Goal: Information Seeking & Learning: Learn about a topic

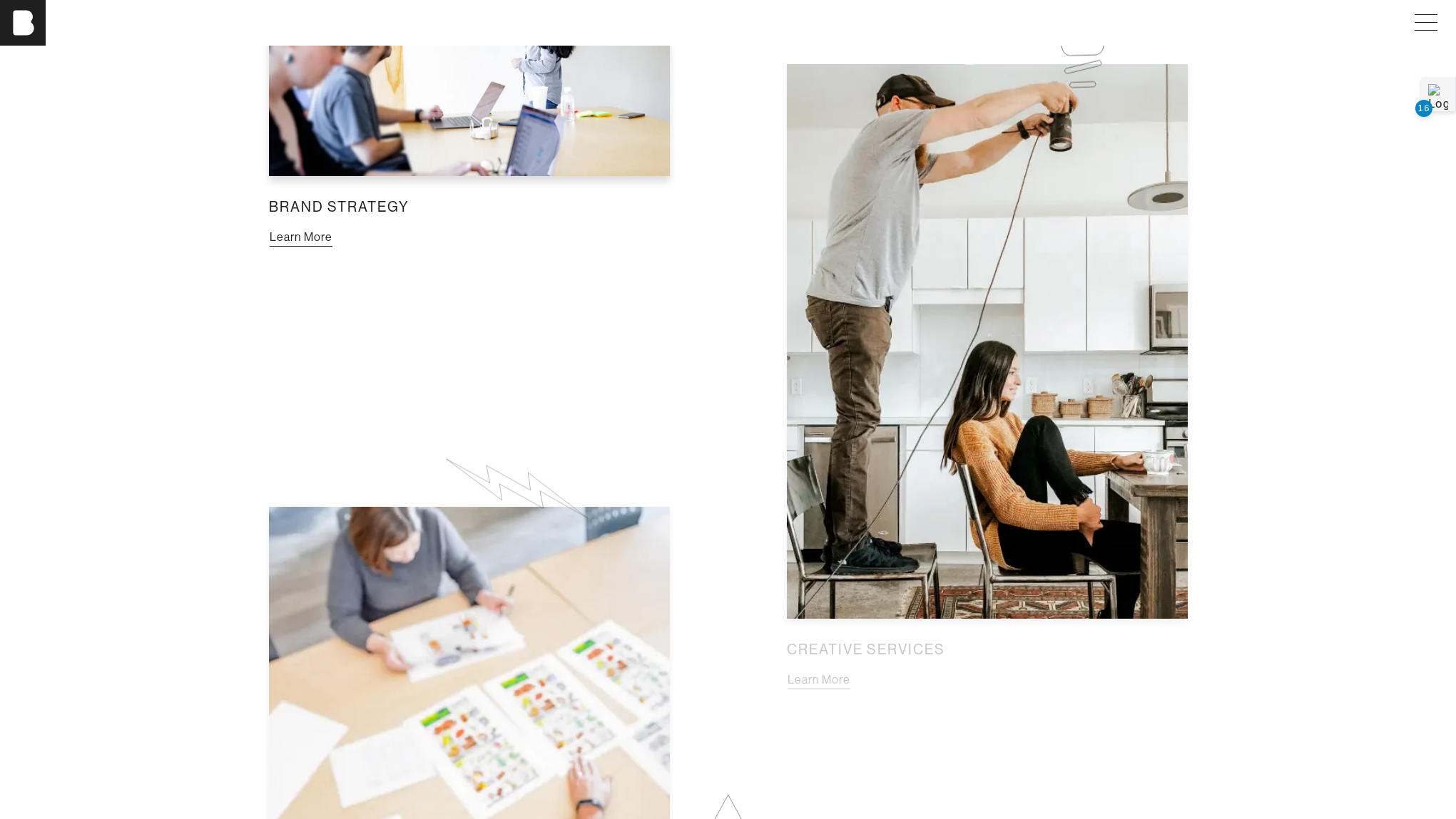
scroll to position [1217, 0]
click at [807, 689] on button "Learn More" at bounding box center [819, 679] width 64 height 19
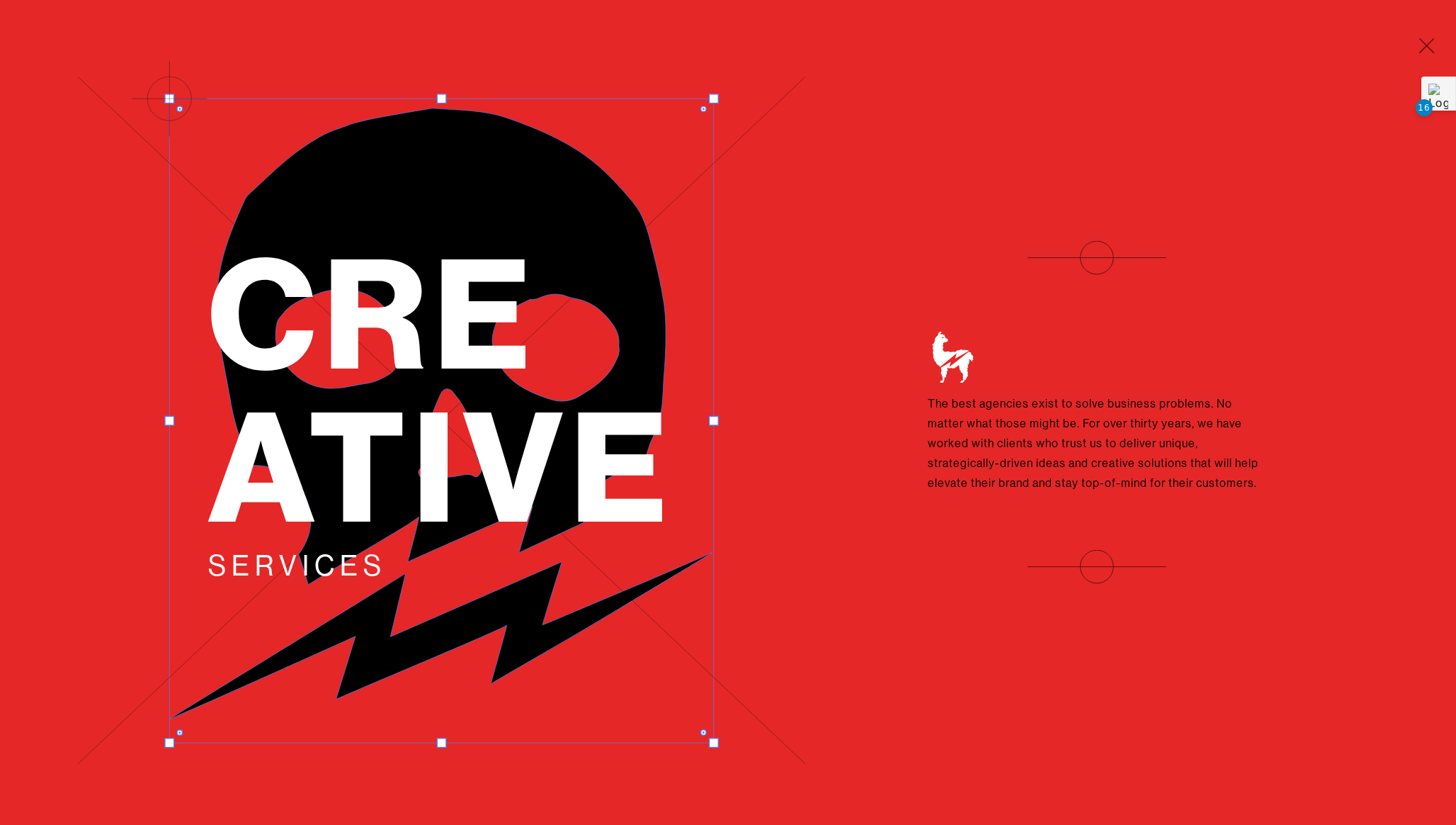
click at [562, 447] on span "Cre ative" at bounding box center [442, 389] width 466 height 345
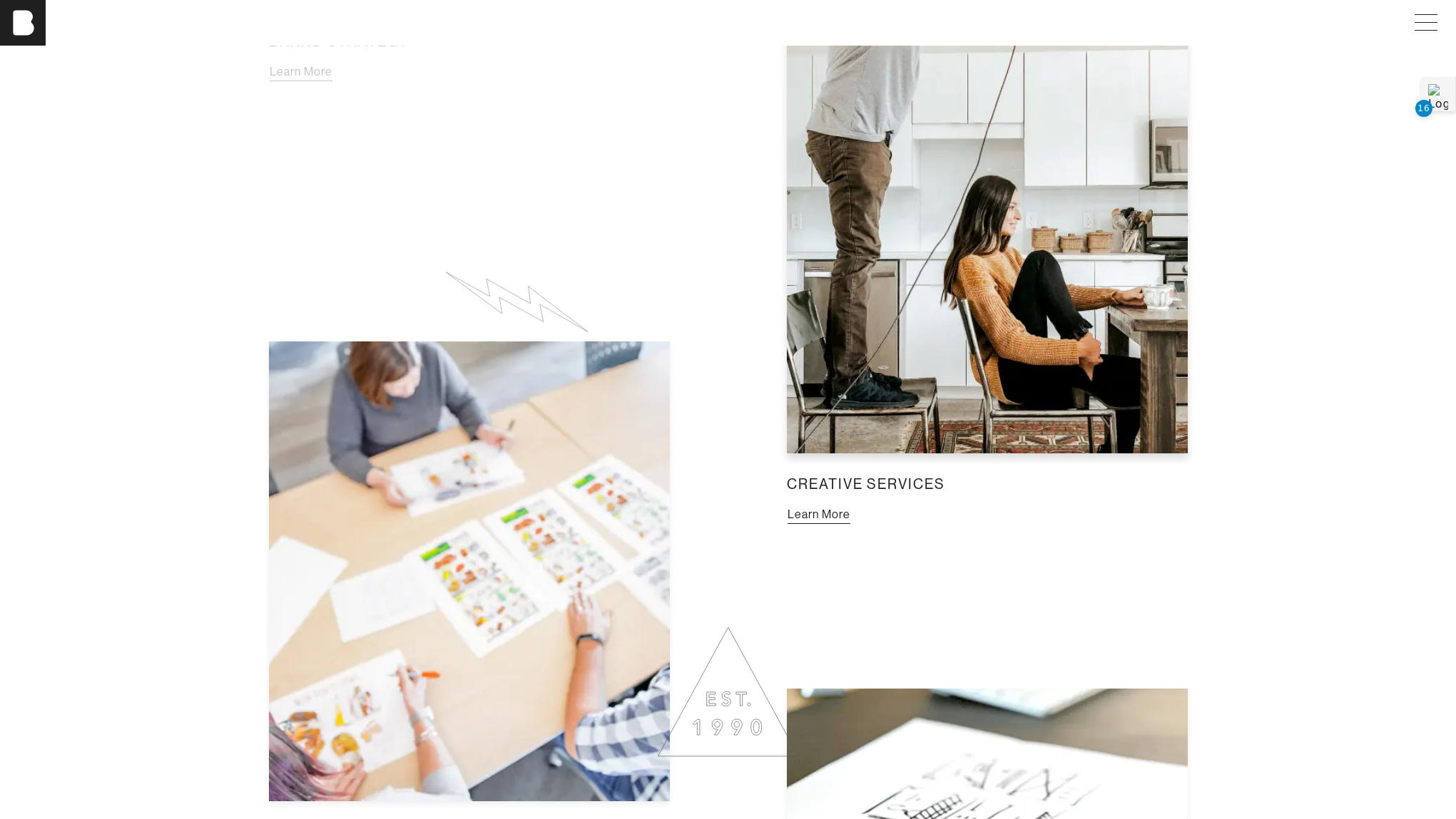
scroll to position [1394, 0]
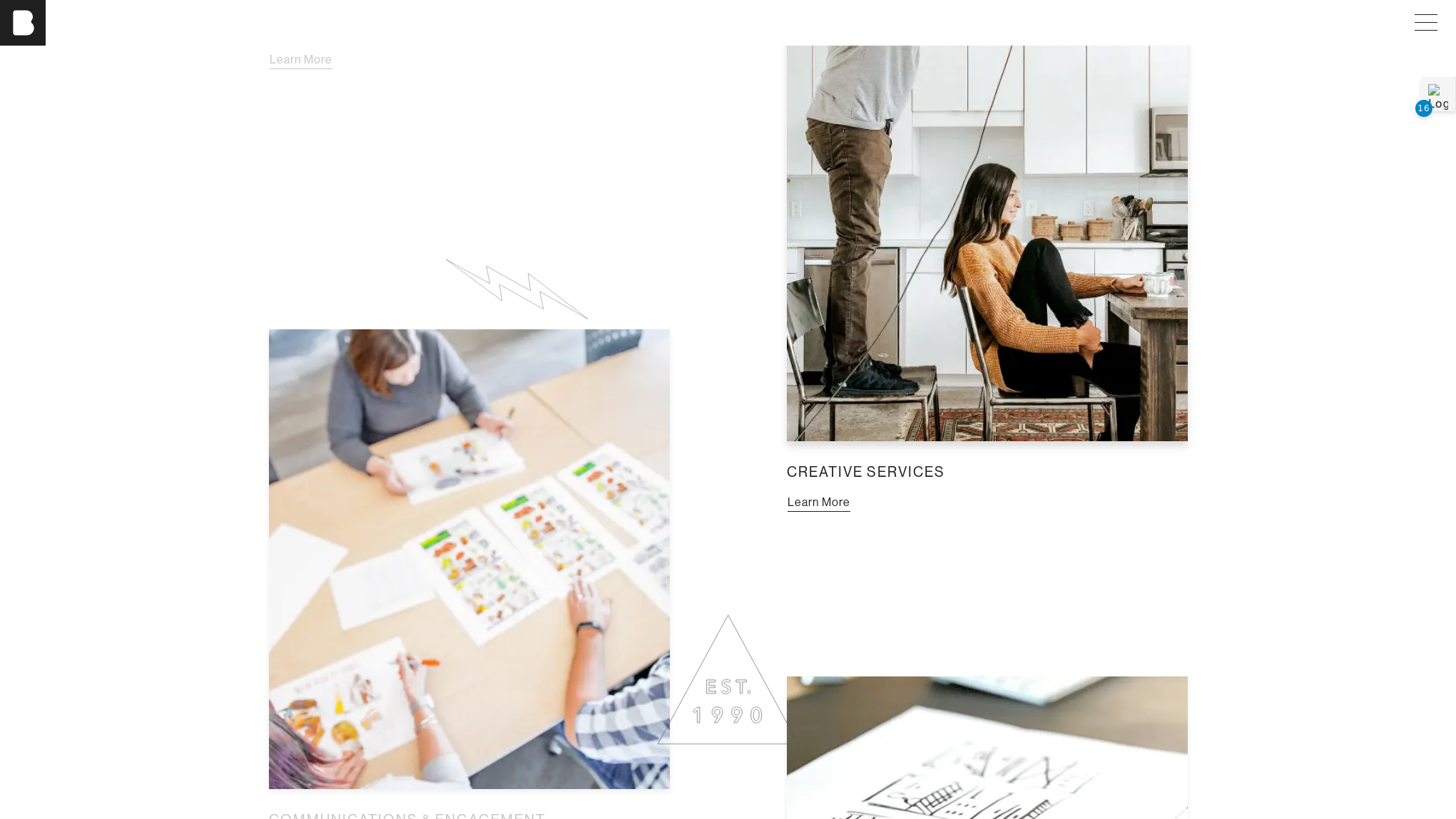
click at [833, 505] on button "Learn More" at bounding box center [819, 502] width 64 height 19
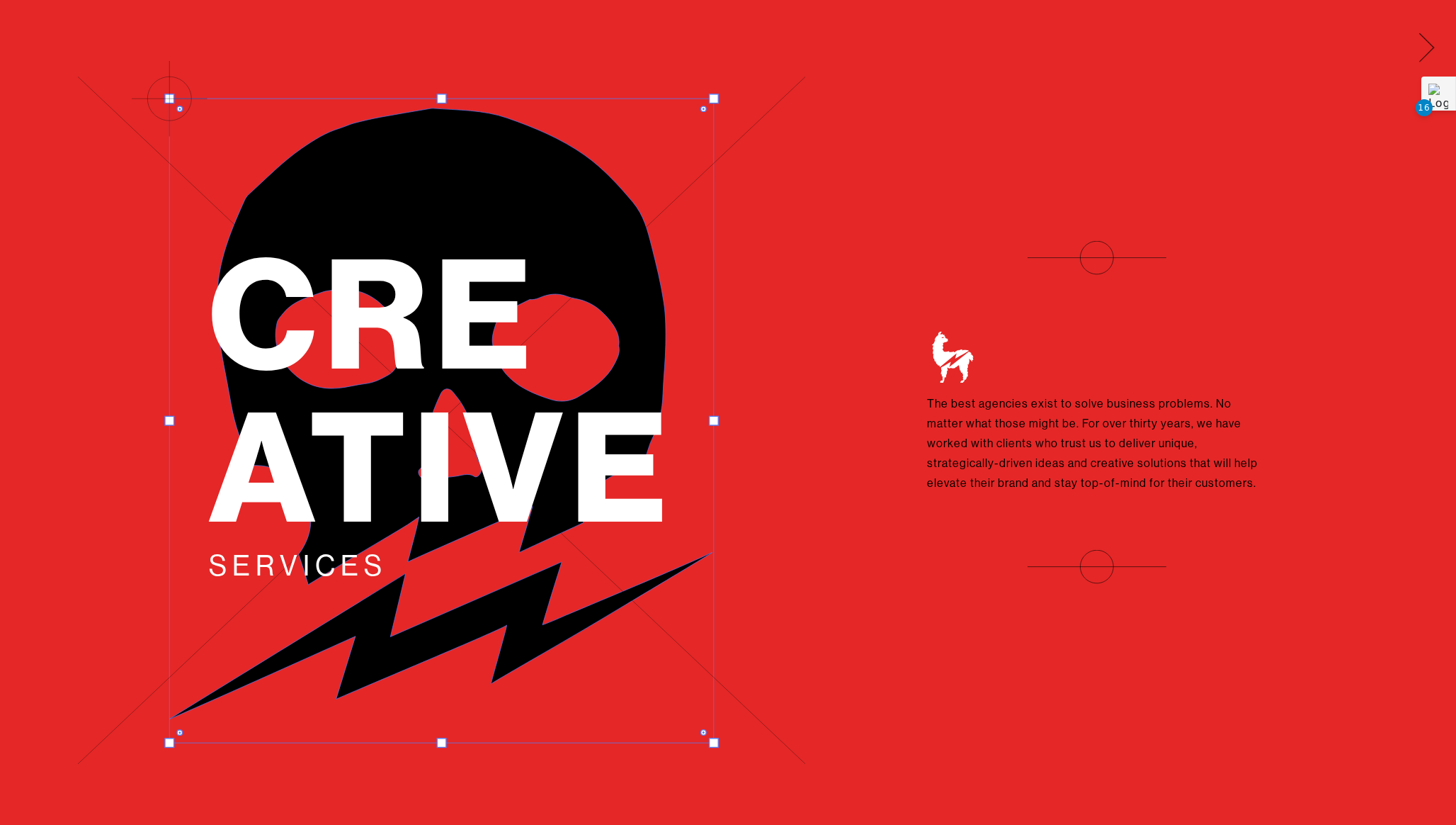
click at [1426, 35] on span at bounding box center [1424, 45] width 29 height 22
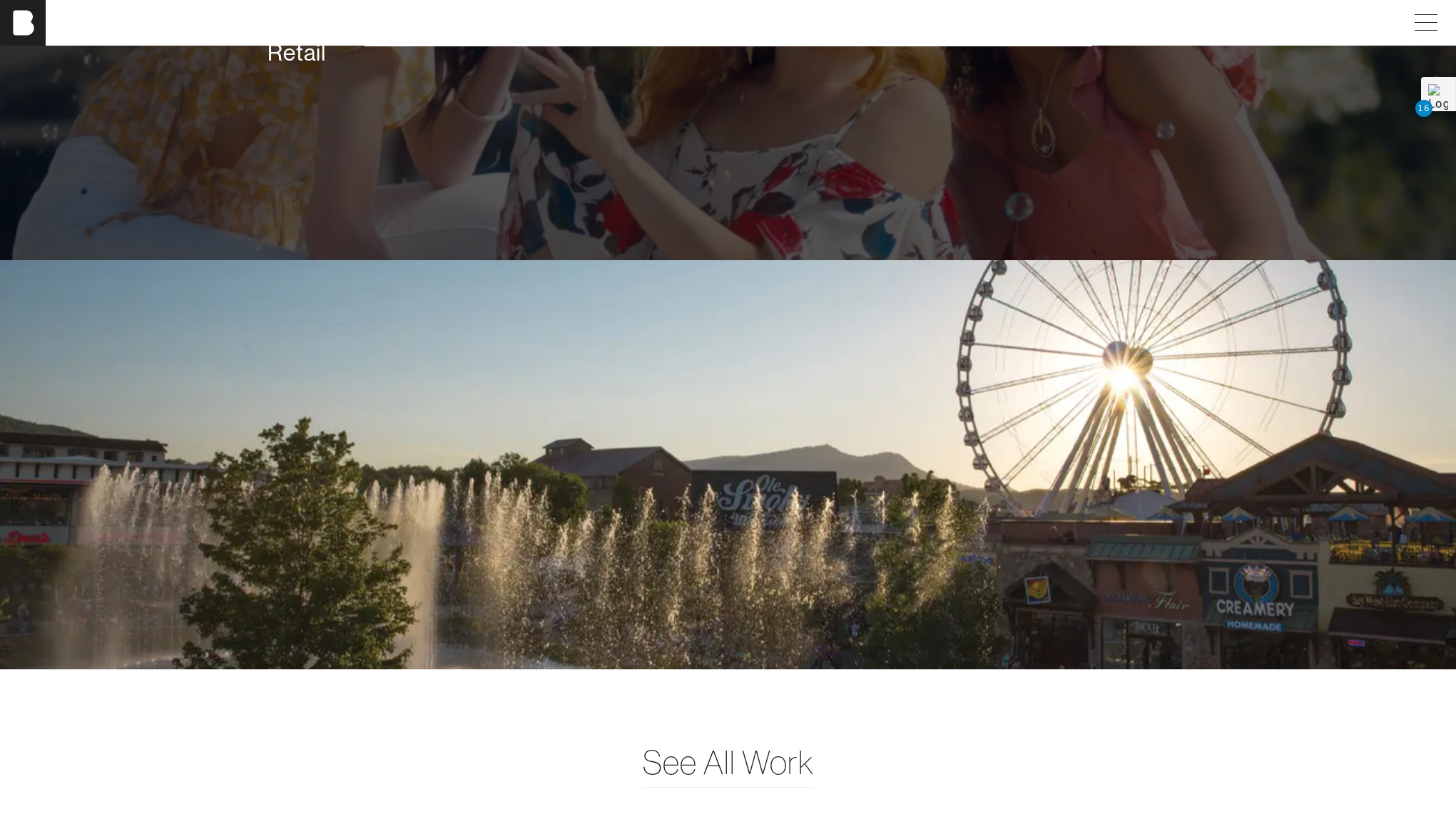
scroll to position [3908, 0]
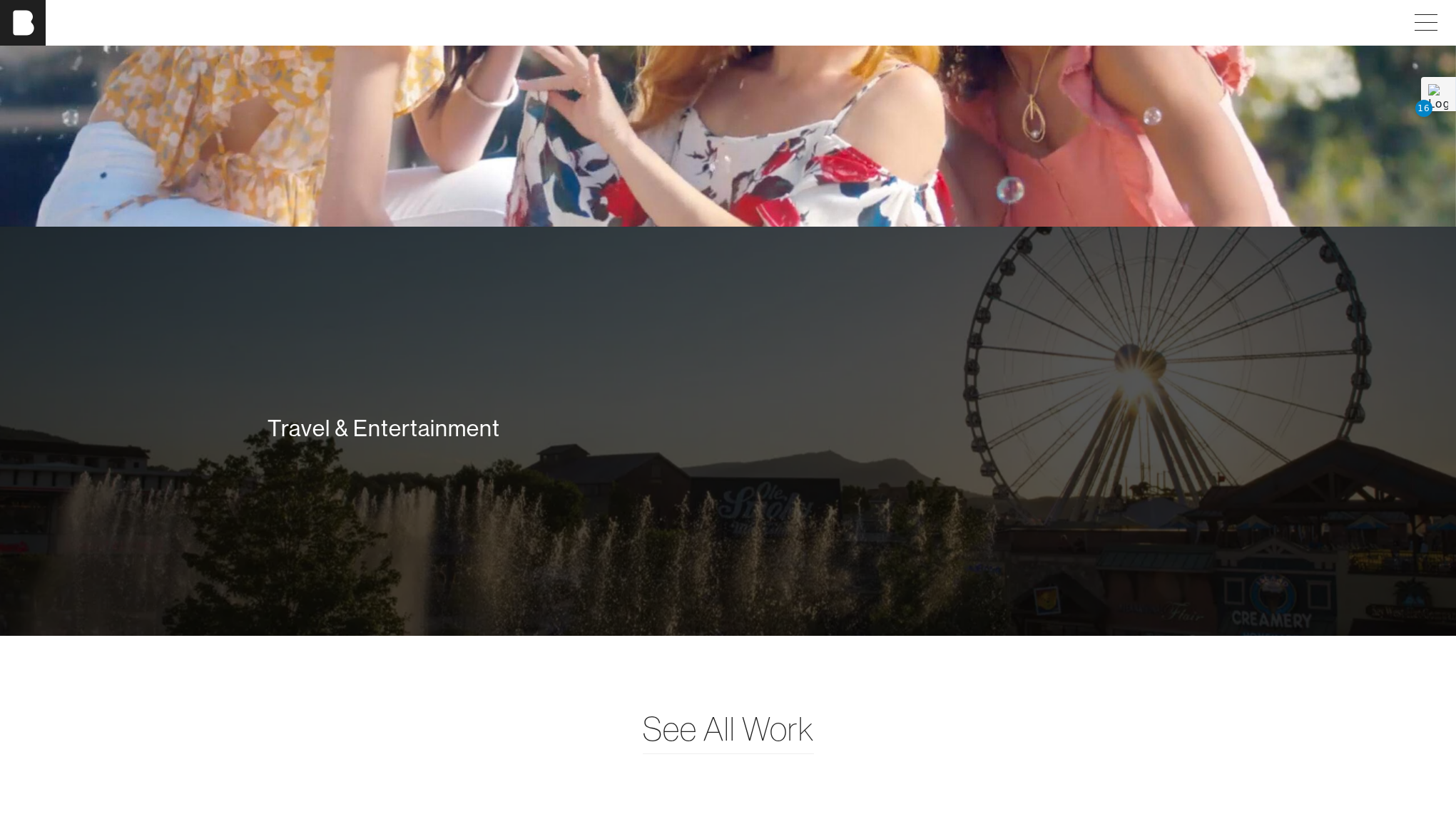
click at [807, 420] on div "Travel & Entertainment" at bounding box center [728, 431] width 942 height 103
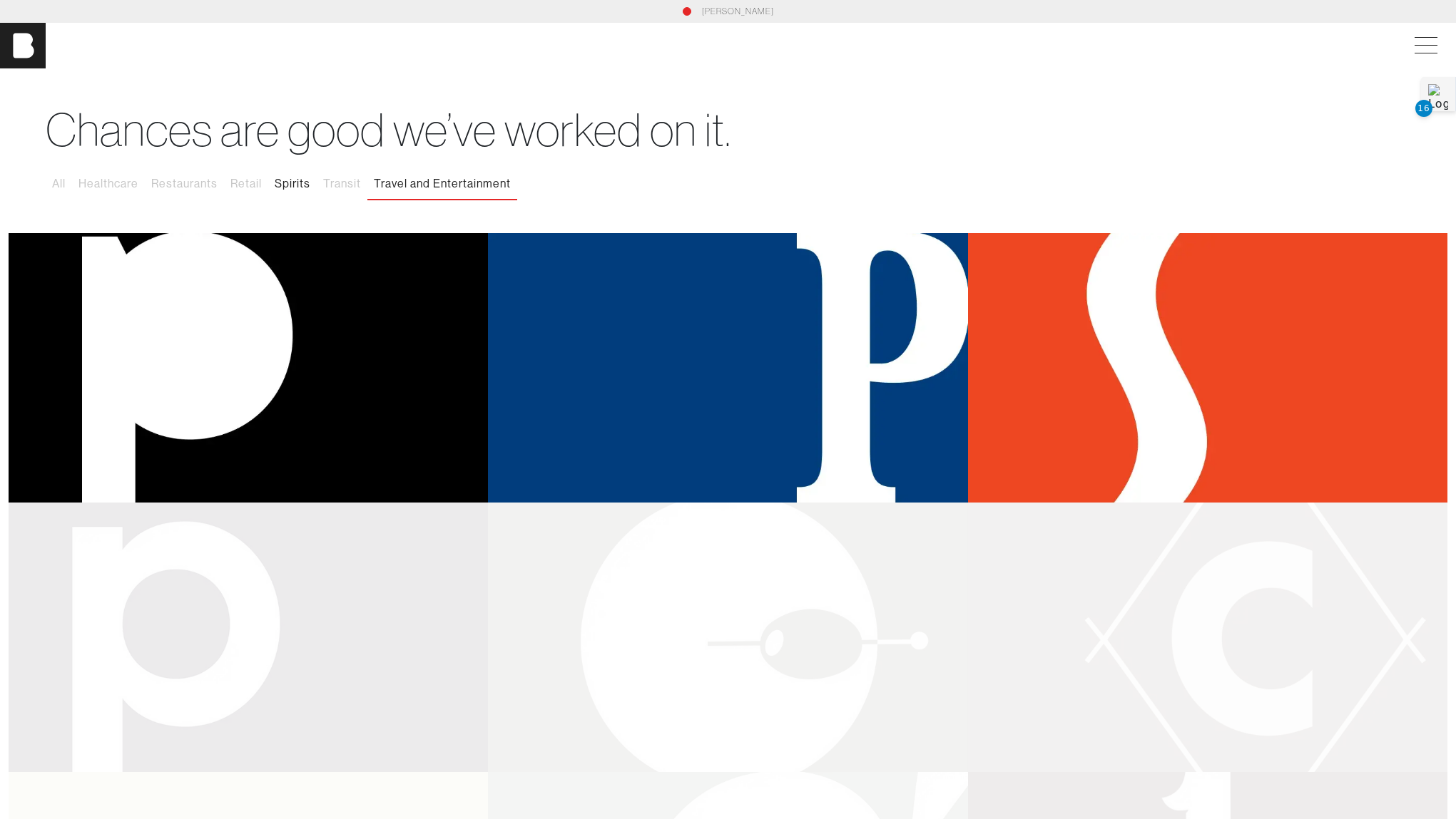
click at [295, 181] on button "Spirits" at bounding box center [293, 184] width 49 height 30
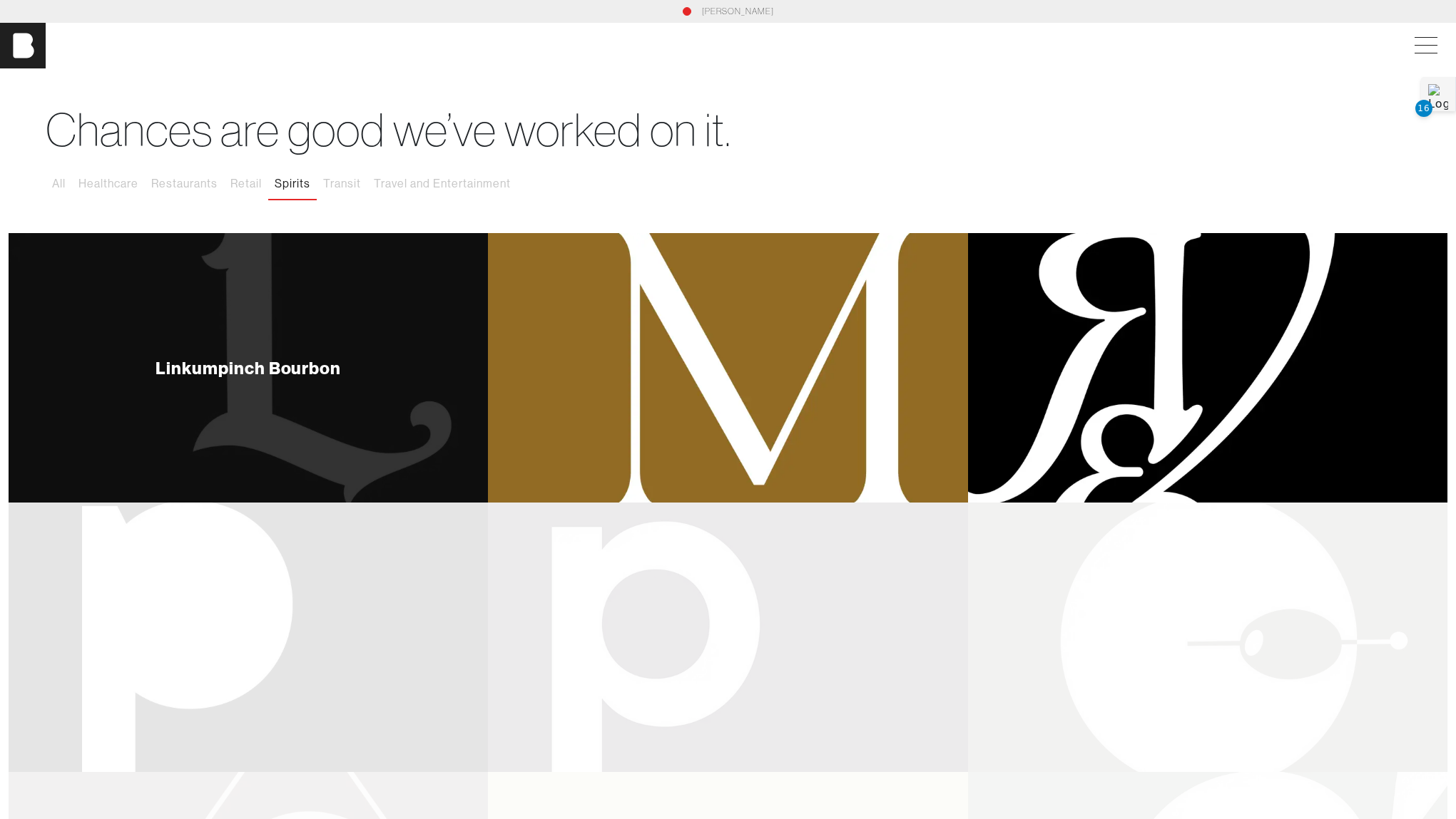
click at [268, 378] on div "Linkumpinch Bourbon" at bounding box center [248, 367] width 480 height 269
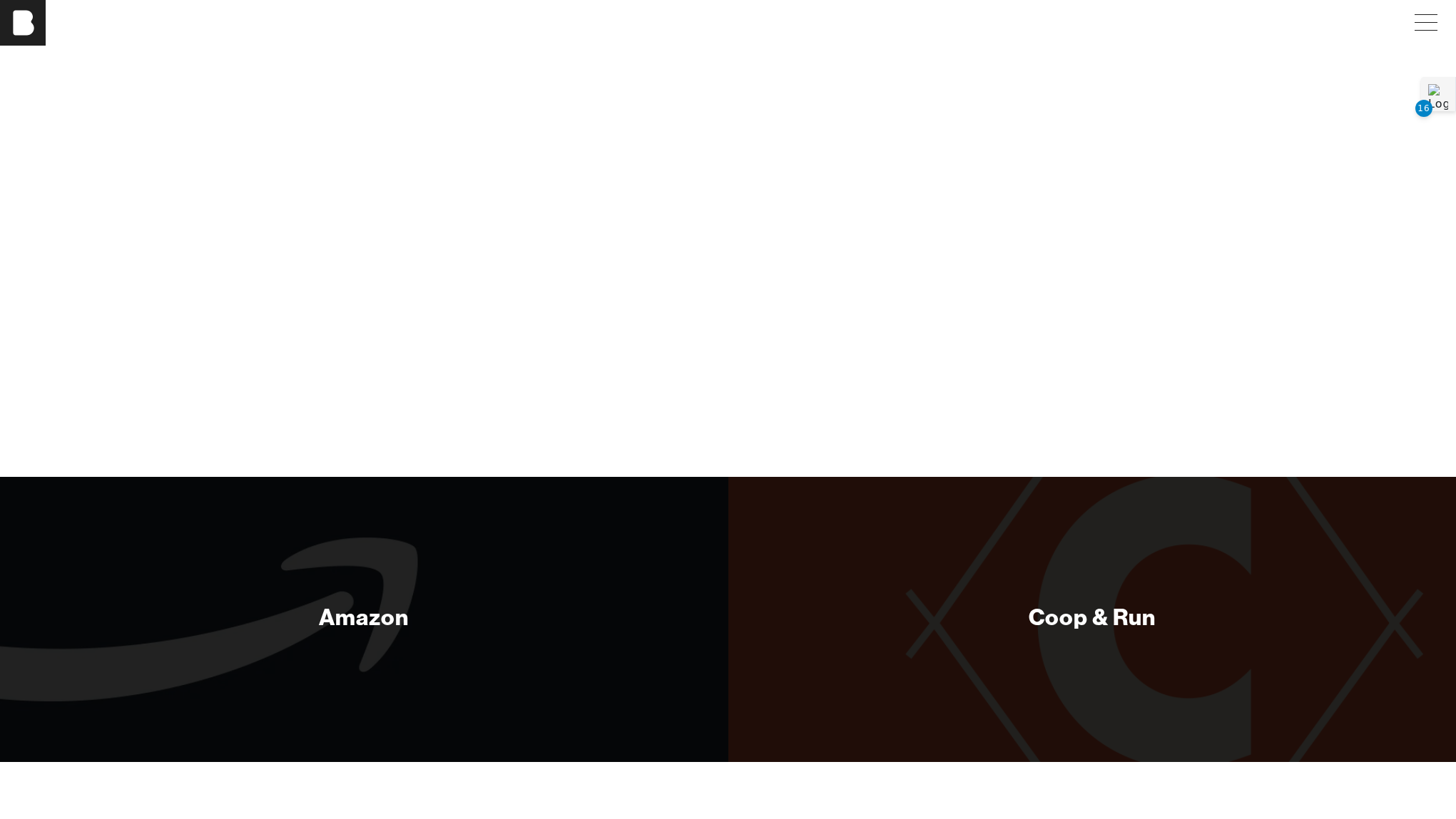
scroll to position [6680, 0]
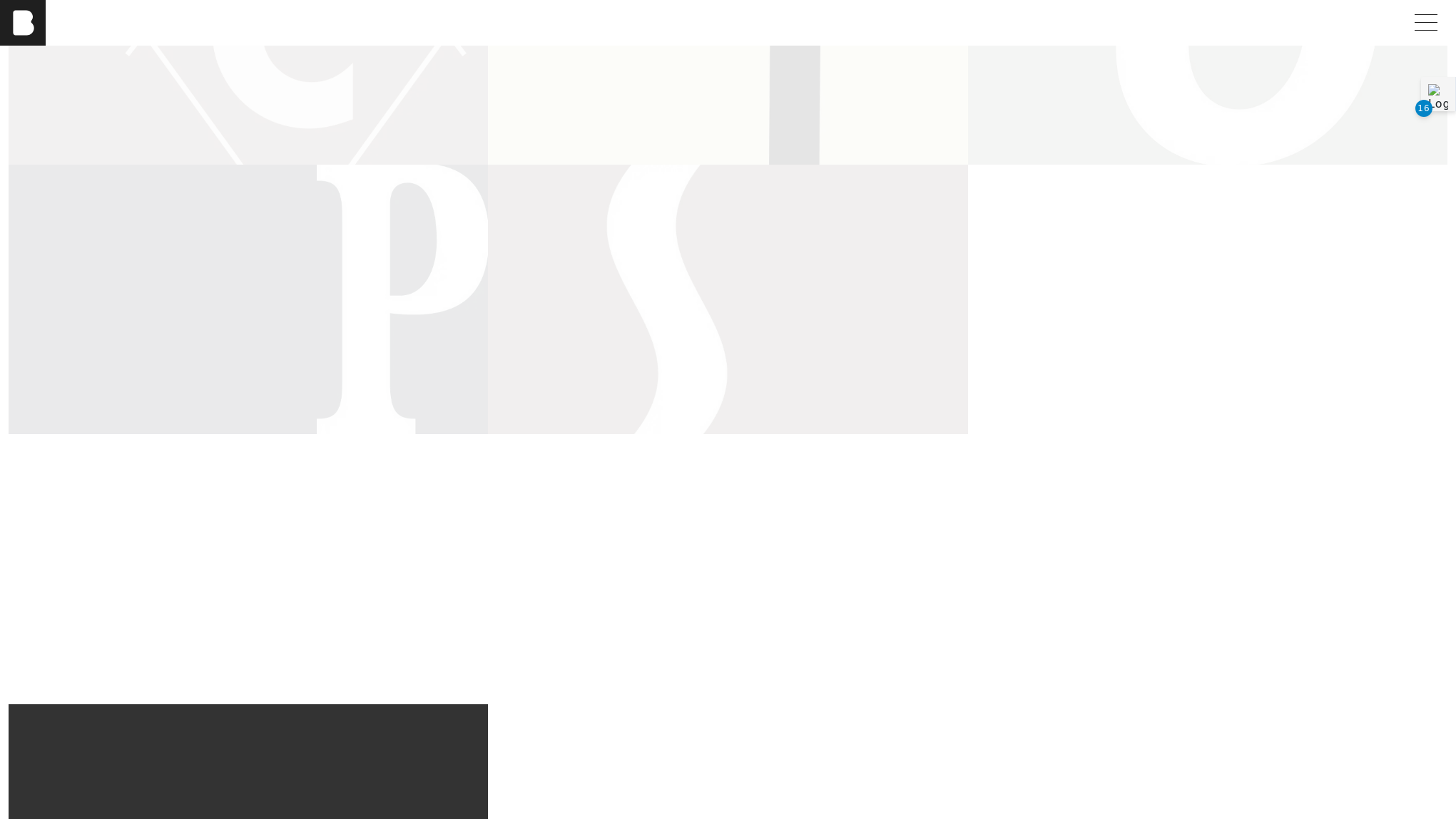
scroll to position [850, 0]
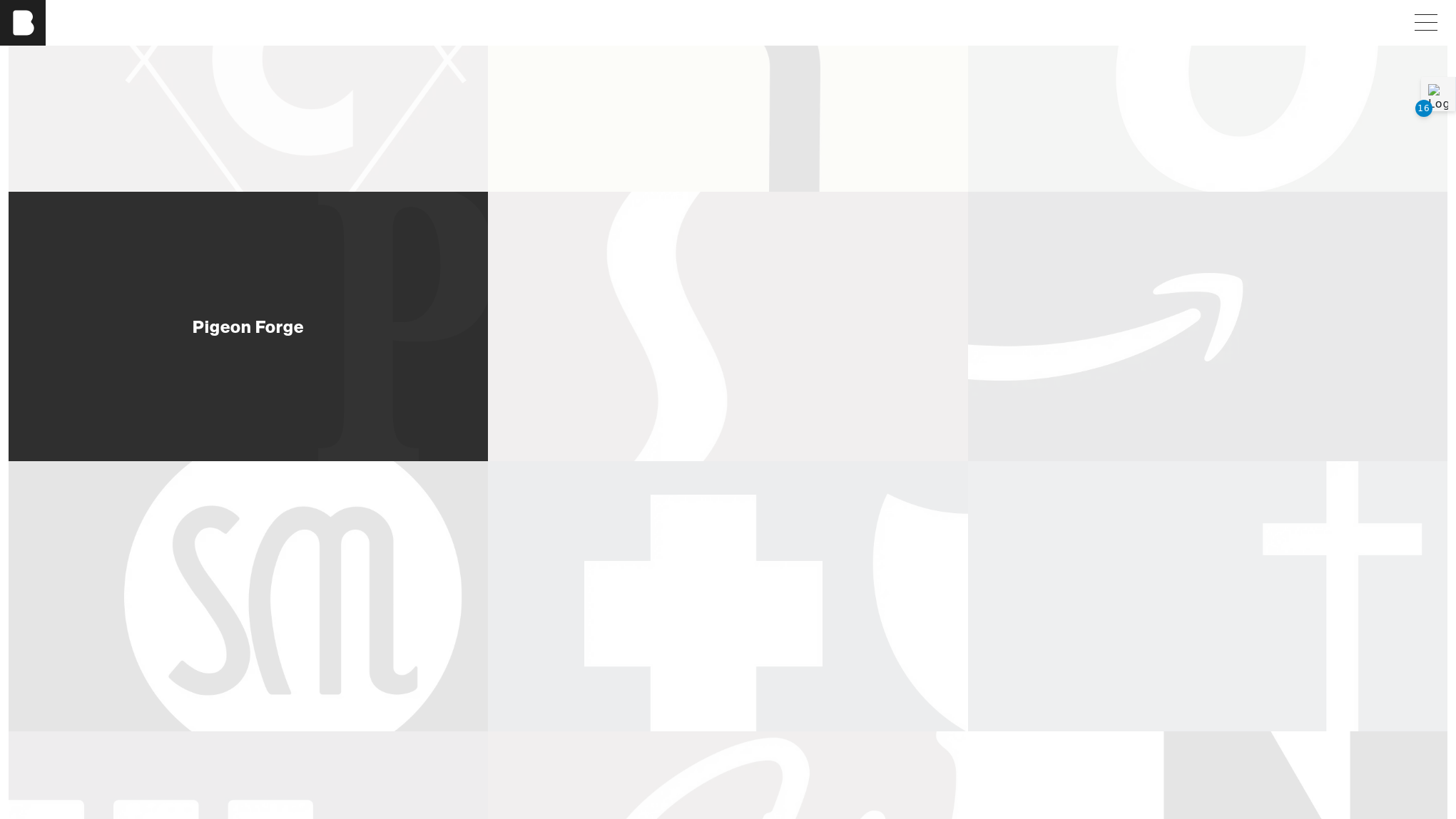
click at [272, 323] on div "Pigeon Forge" at bounding box center [248, 326] width 112 height 17
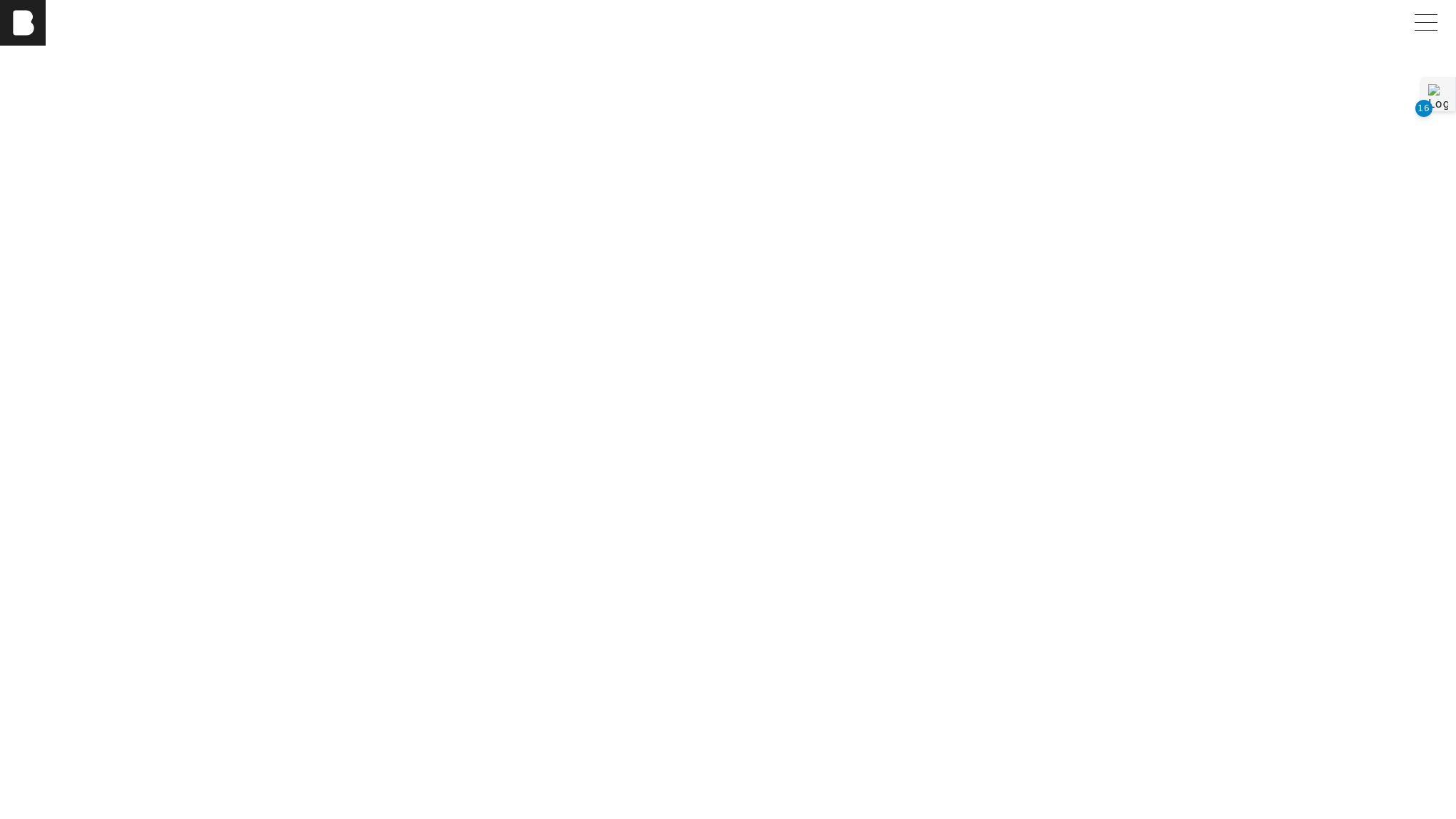
scroll to position [4316, 0]
